Goal: Task Accomplishment & Management: Manage account settings

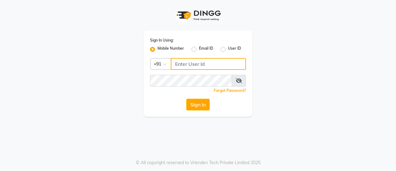
click at [180, 65] on input "Username" at bounding box center [208, 64] width 75 height 12
type input "9494878202"
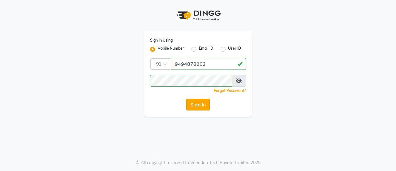
click at [195, 101] on button "Sign In" at bounding box center [198, 104] width 24 height 12
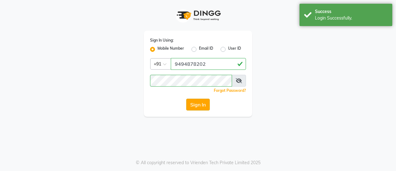
select select "service"
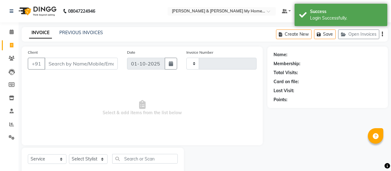
type input "12675"
select select "8193"
click at [99, 36] on div "INVOICE PREVIOUS INVOICES" at bounding box center [66, 32] width 89 height 7
click at [96, 35] on div "PREVIOUS INVOICES" at bounding box center [81, 32] width 44 height 6
click at [93, 34] on link "PREVIOUS INVOICES" at bounding box center [81, 33] width 44 height 6
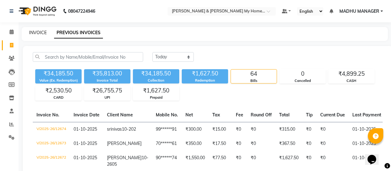
click at [32, 34] on link "INVOICE" at bounding box center [38, 33] width 18 height 6
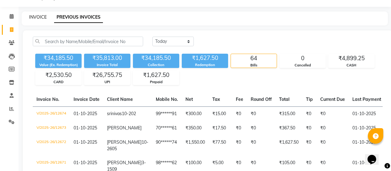
select select "8193"
select select "service"
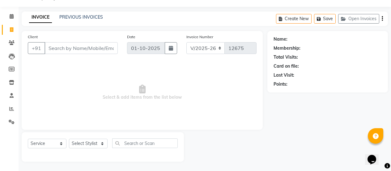
click at [79, 14] on div "PREVIOUS INVOICES" at bounding box center [81, 17] width 44 height 6
click at [80, 16] on link "PREVIOUS INVOICES" at bounding box center [81, 17] width 44 height 6
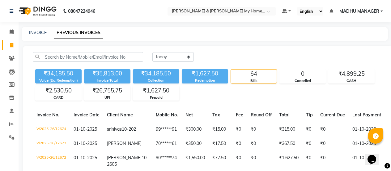
click at [34, 11] on img at bounding box center [37, 10] width 42 height 17
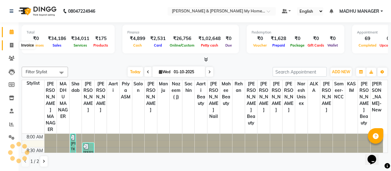
click at [12, 47] on icon at bounding box center [11, 45] width 3 height 5
select select "service"
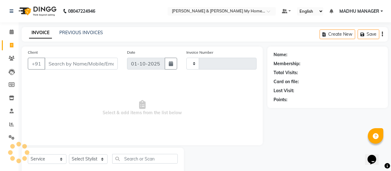
type input "12675"
select select "8193"
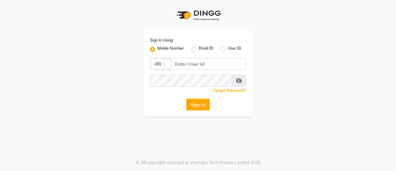
click at [226, 47] on div "User ID" at bounding box center [231, 48] width 20 height 7
click at [228, 50] on label "User ID" at bounding box center [234, 48] width 13 height 7
click at [228, 50] on input "User ID" at bounding box center [230, 47] width 4 height 4
radio input "true"
radio input "false"
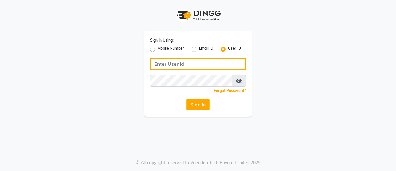
click at [197, 67] on input "Username" at bounding box center [198, 64] width 96 height 12
type input "9063601188"
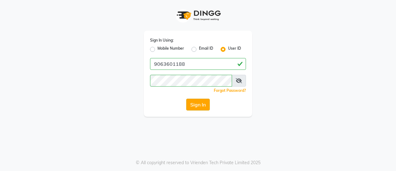
click at [195, 102] on button "Sign In" at bounding box center [198, 104] width 24 height 12
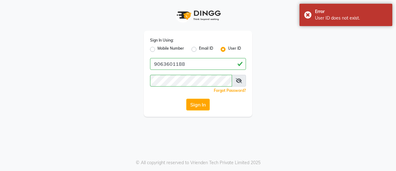
click at [239, 82] on icon at bounding box center [239, 80] width 6 height 5
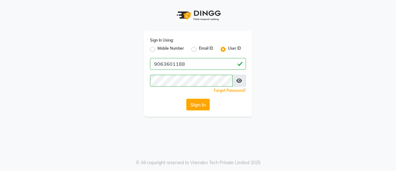
click at [158, 50] on label "Mobile Number" at bounding box center [171, 48] width 27 height 7
click at [158, 50] on input "Mobile Number" at bounding box center [160, 47] width 4 height 4
radio input "true"
radio input "false"
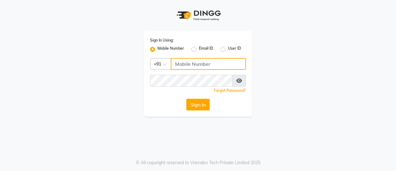
click at [185, 68] on input "Username" at bounding box center [208, 64] width 75 height 12
type input "9063601188"
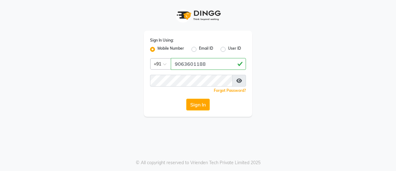
click at [185, 74] on div "Sign In Using: Mobile Number Email ID User ID Country Code × [PHONE_NUMBER] Rem…" at bounding box center [198, 74] width 108 height 86
click at [190, 100] on button "Sign In" at bounding box center [198, 104] width 24 height 12
click at [193, 103] on button "Sign In" at bounding box center [198, 104] width 24 height 12
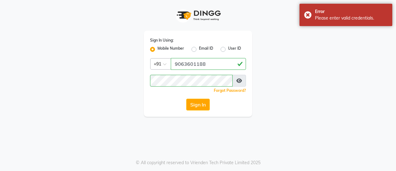
click at [228, 51] on label "User ID" at bounding box center [234, 48] width 13 height 7
click at [228, 50] on input "User ID" at bounding box center [230, 47] width 4 height 4
radio input "true"
radio input "false"
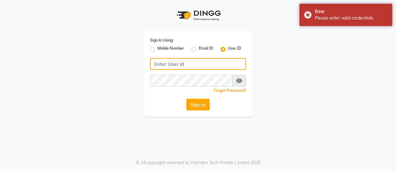
click at [202, 62] on input "Username" at bounding box center [198, 64] width 96 height 12
type input "9063601188"
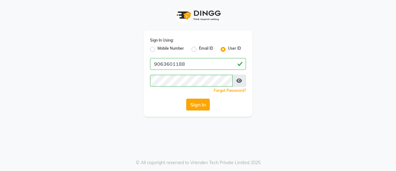
click at [191, 101] on button "Sign In" at bounding box center [198, 104] width 24 height 12
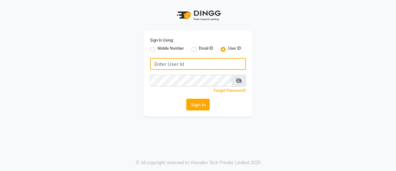
click at [183, 68] on input "Username" at bounding box center [198, 64] width 96 height 12
type input "9063601188"
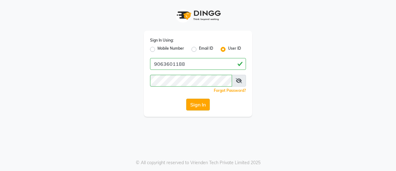
click at [196, 101] on button "Sign In" at bounding box center [198, 104] width 24 height 12
